Goal: Task Accomplishment & Management: Use online tool/utility

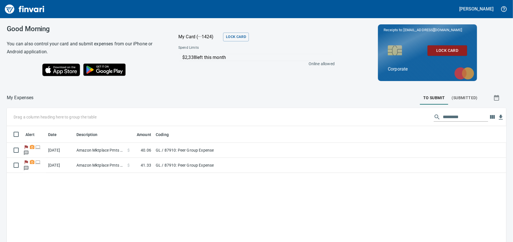
scroll to position [175, 491]
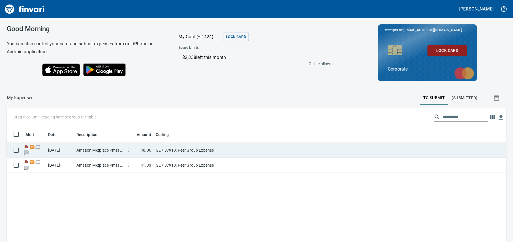
click at [32, 147] on circle at bounding box center [31, 146] width 1 height 1
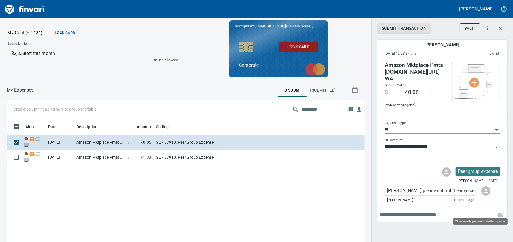
scroll to position [175, 349]
click at [499, 208] on span at bounding box center [501, 215] width 14 height 14
click at [464, 210] on input "text" at bounding box center [437, 214] width 114 height 9
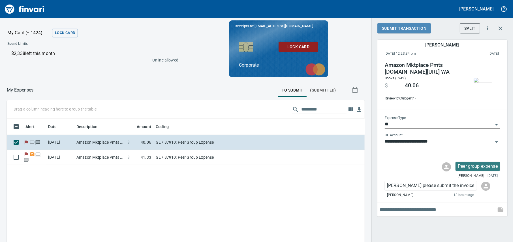
click at [402, 28] on span "Submit Transaction" at bounding box center [404, 28] width 44 height 7
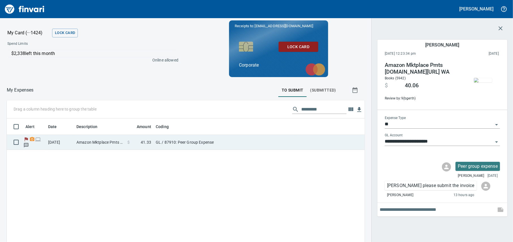
click at [73, 146] on td "[DATE]" at bounding box center [60, 142] width 28 height 15
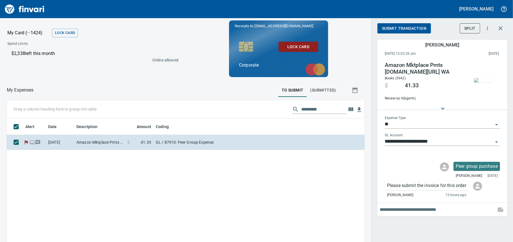
scroll to position [175, 349]
click at [401, 25] on span "Submit Transaction" at bounding box center [404, 28] width 44 height 7
